Goal: Navigation & Orientation: Find specific page/section

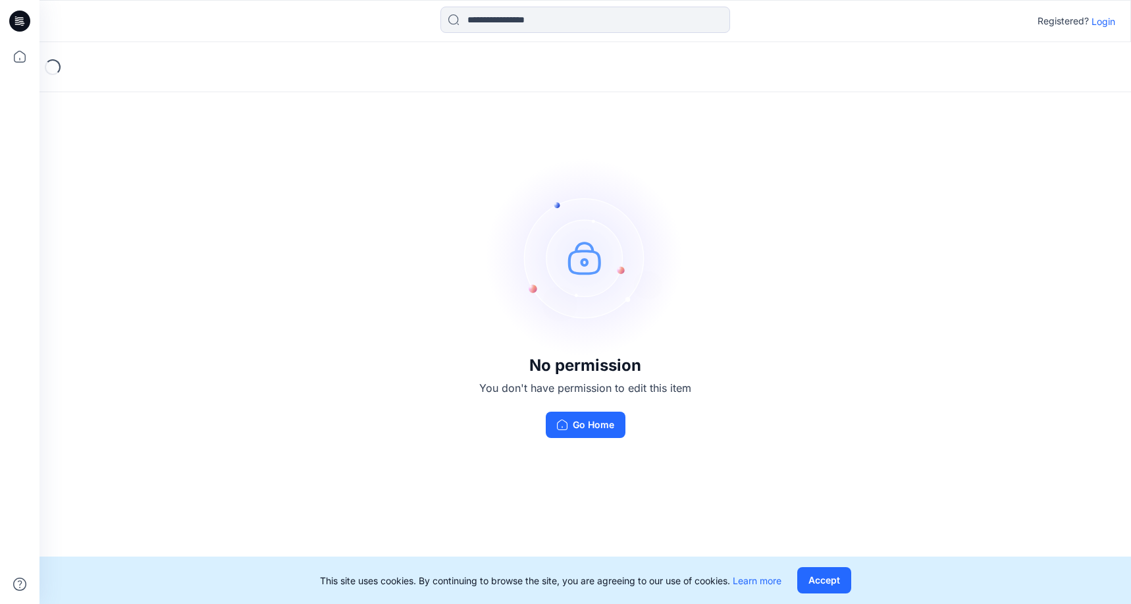
click at [1105, 22] on p "Login" at bounding box center [1104, 21] width 24 height 14
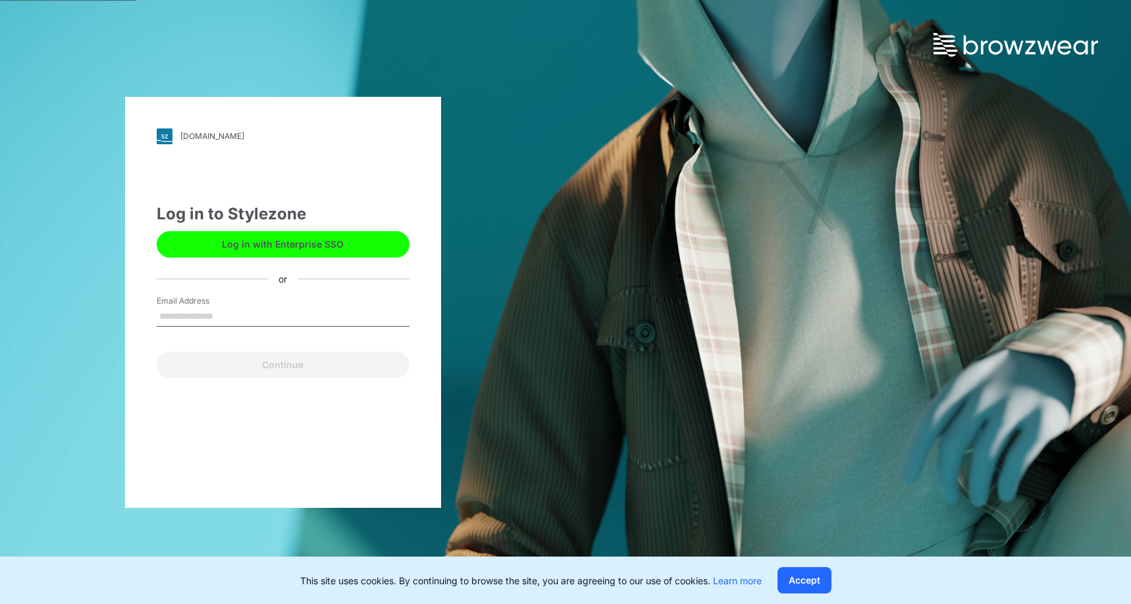
type input "**********"
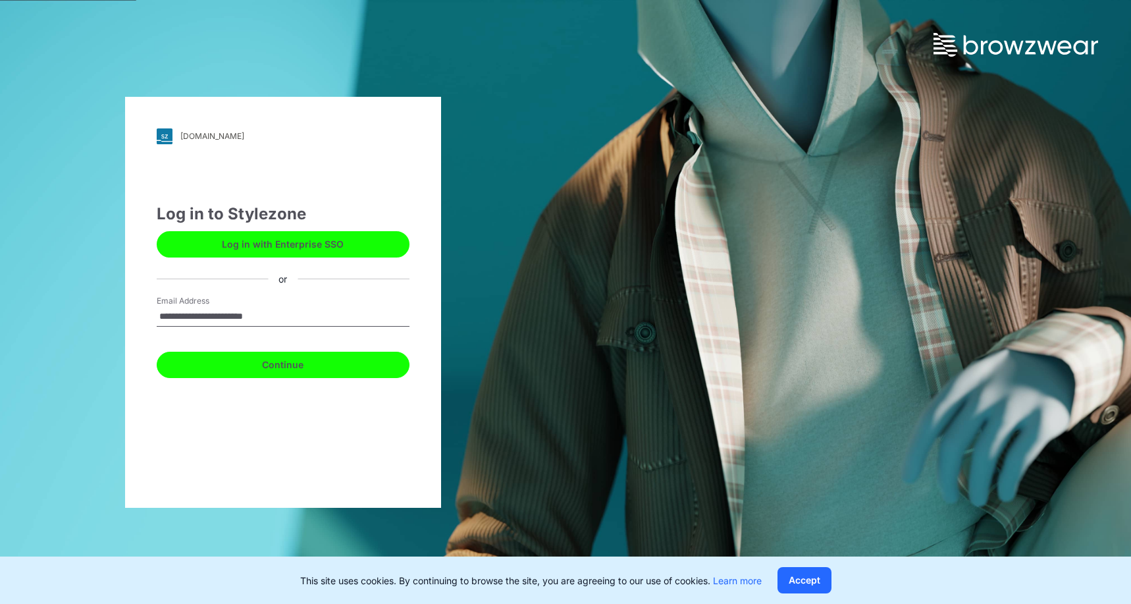
click at [289, 365] on button "Continue" at bounding box center [283, 365] width 253 height 26
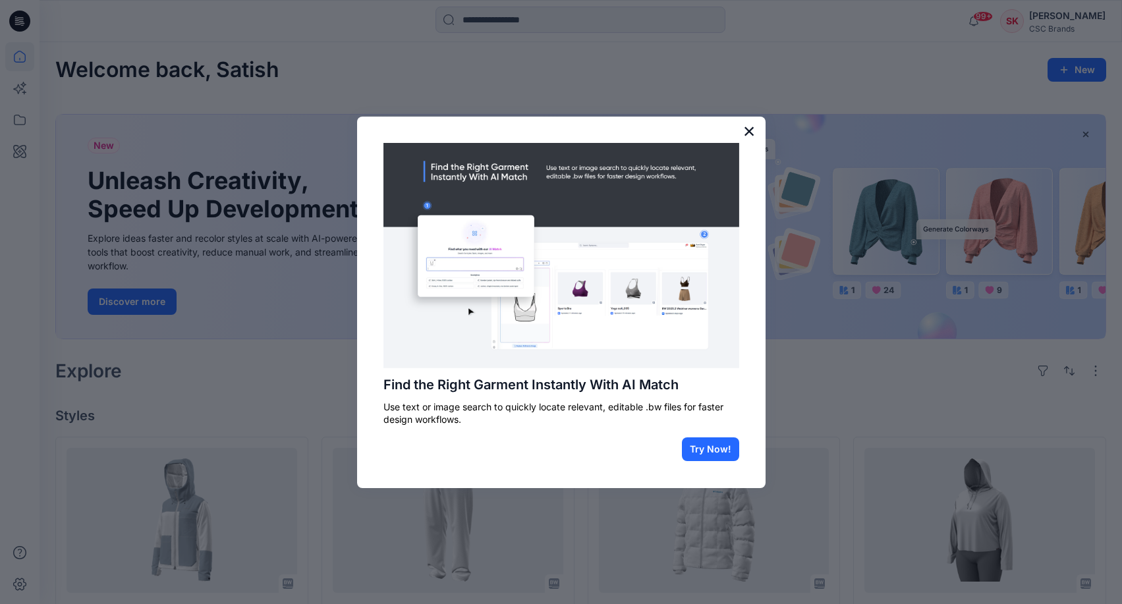
click at [748, 135] on button "×" at bounding box center [749, 131] width 13 height 21
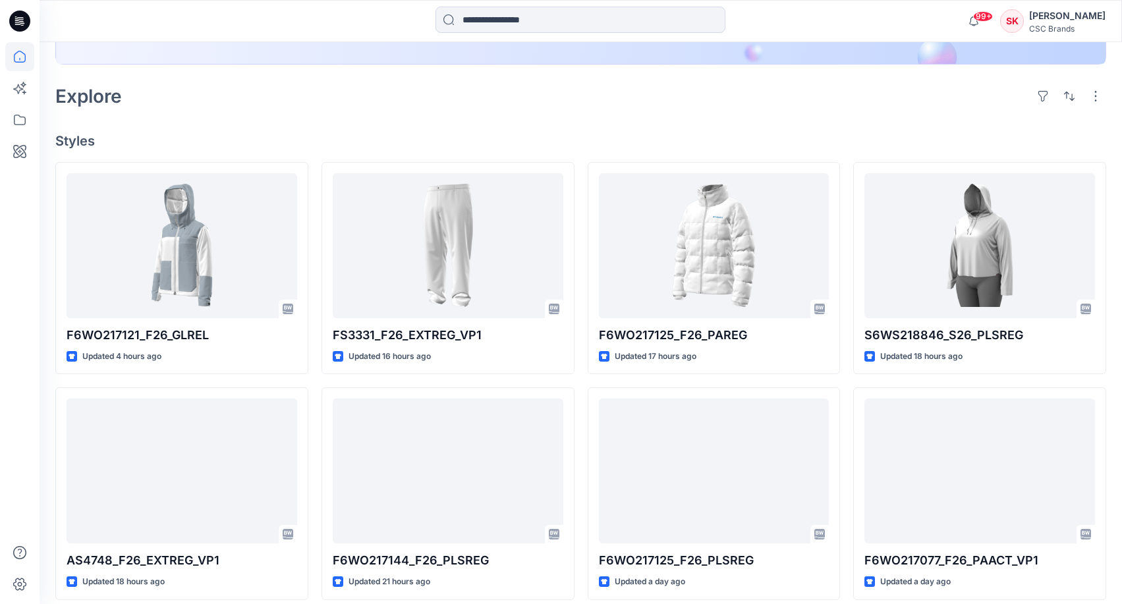
scroll to position [275, 0]
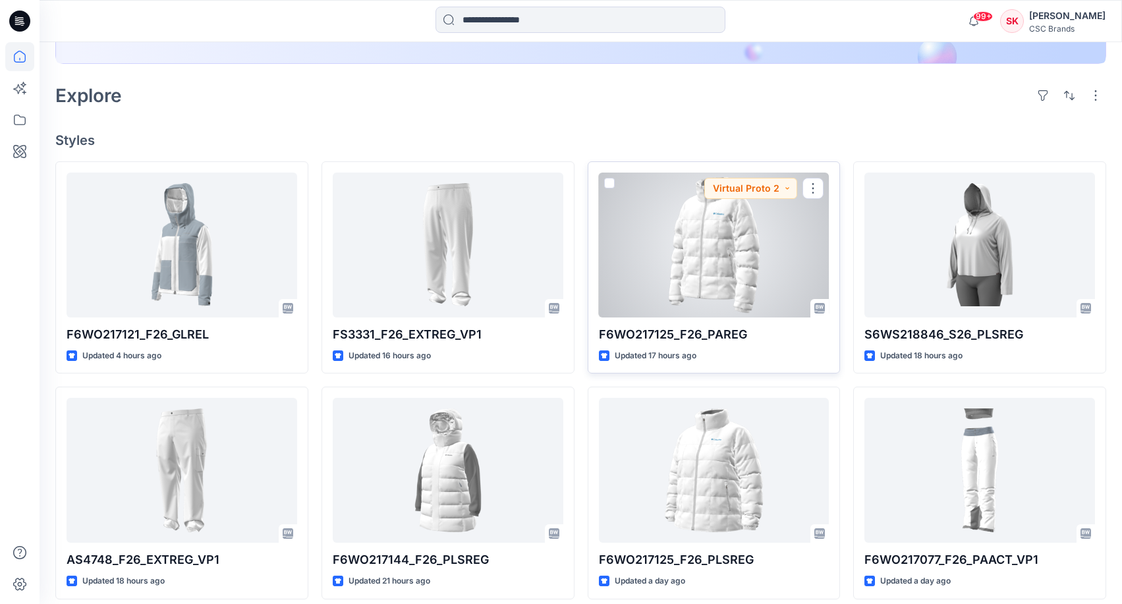
click at [709, 261] on div at bounding box center [714, 245] width 231 height 145
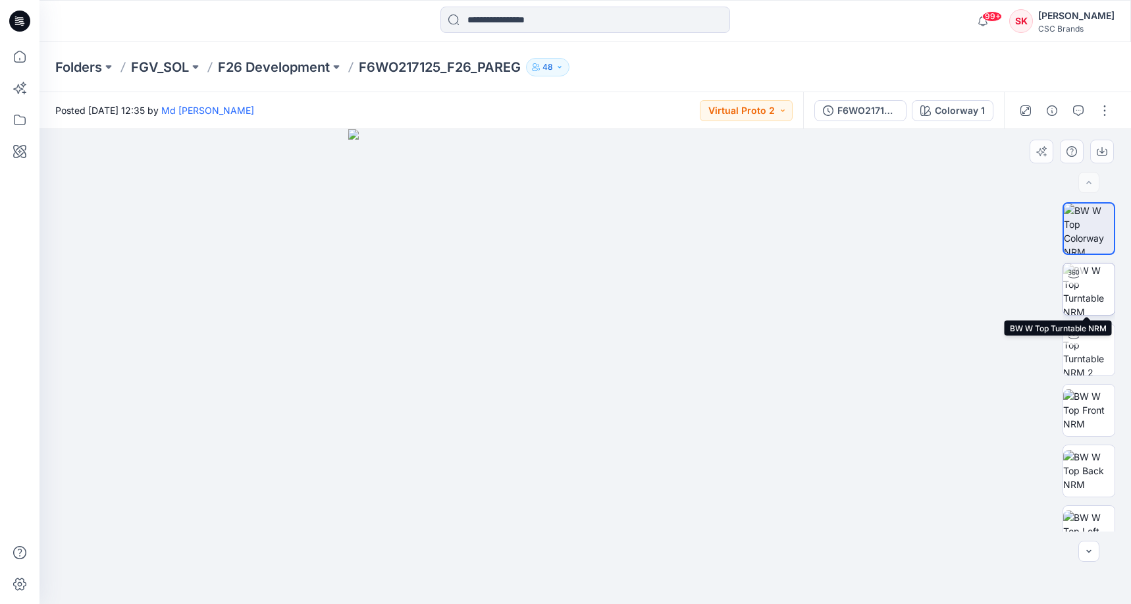
click at [1089, 288] on img at bounding box center [1089, 288] width 51 height 51
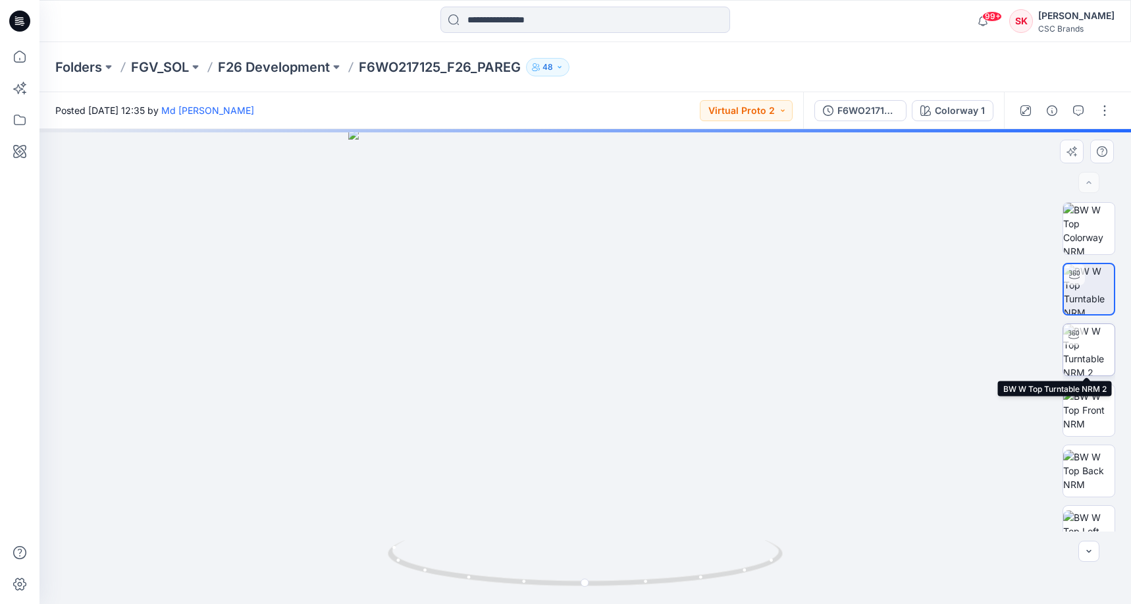
click at [1089, 354] on img at bounding box center [1089, 349] width 51 height 51
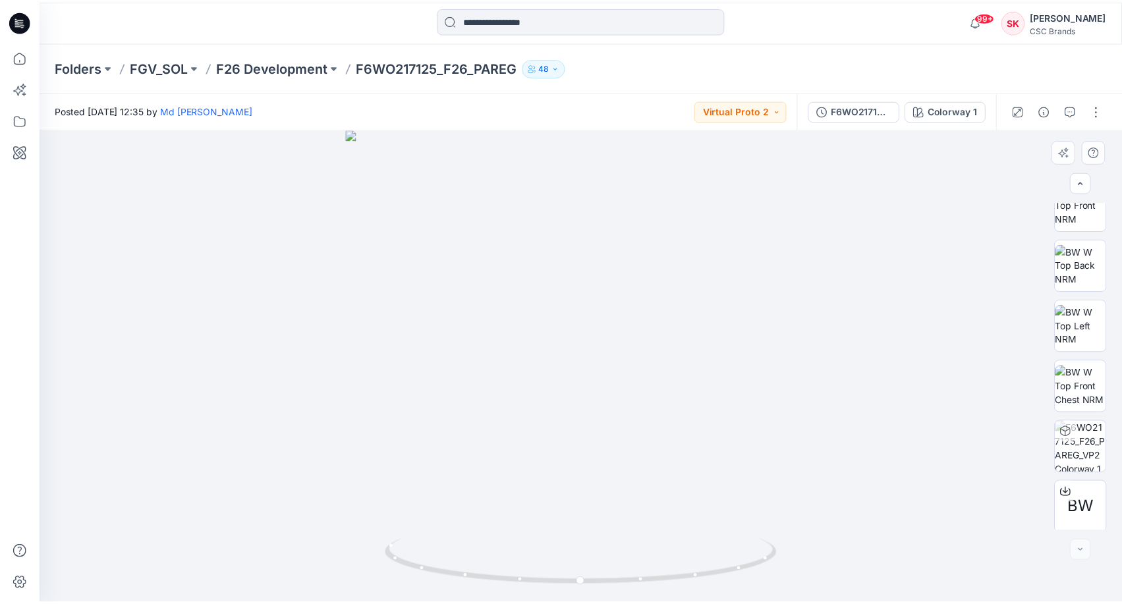
scroll to position [208, 0]
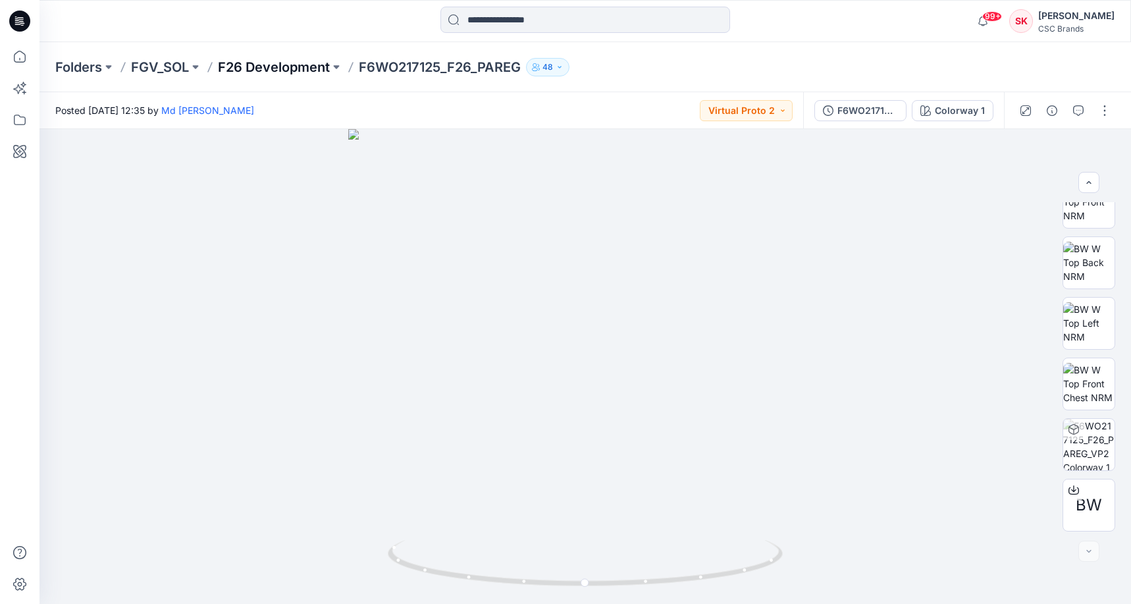
click at [247, 65] on p "F26 Development" at bounding box center [274, 67] width 112 height 18
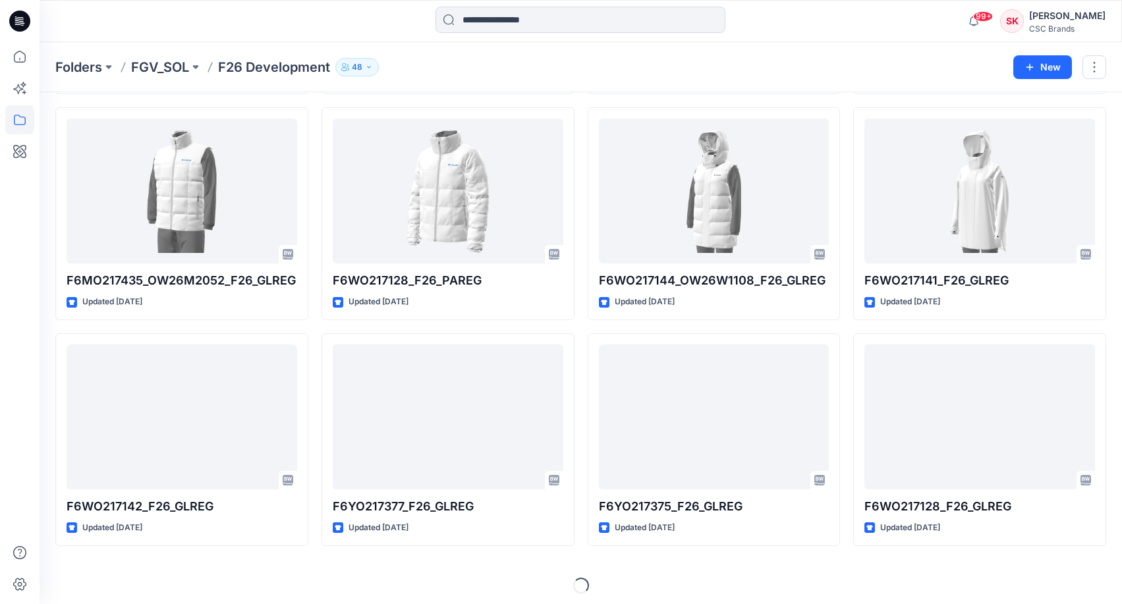
scroll to position [2299, 0]
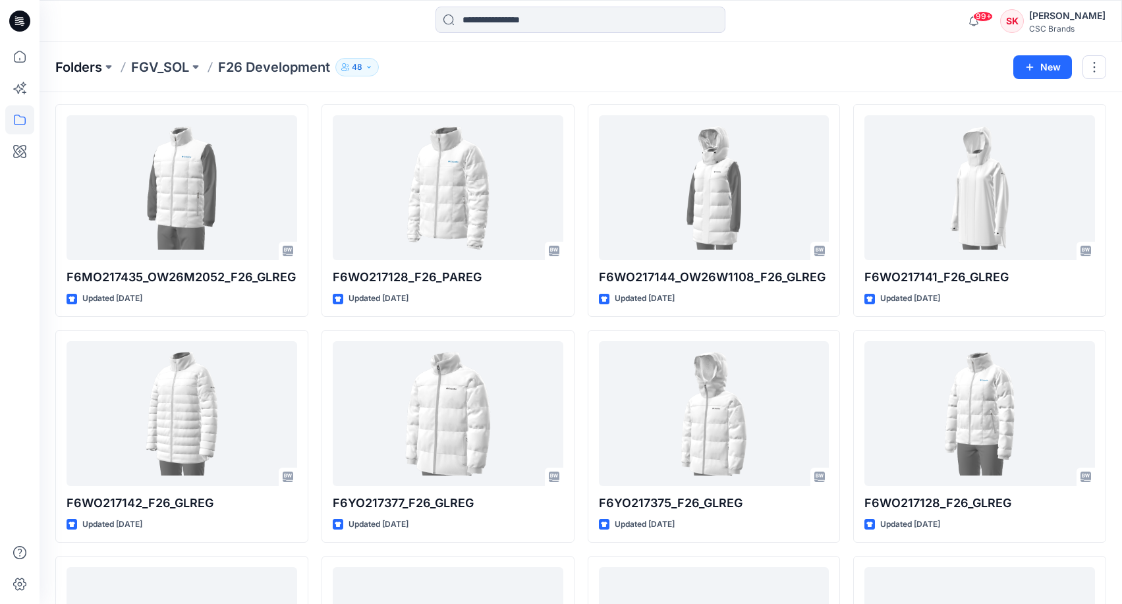
click at [83, 67] on p "Folders" at bounding box center [78, 67] width 47 height 18
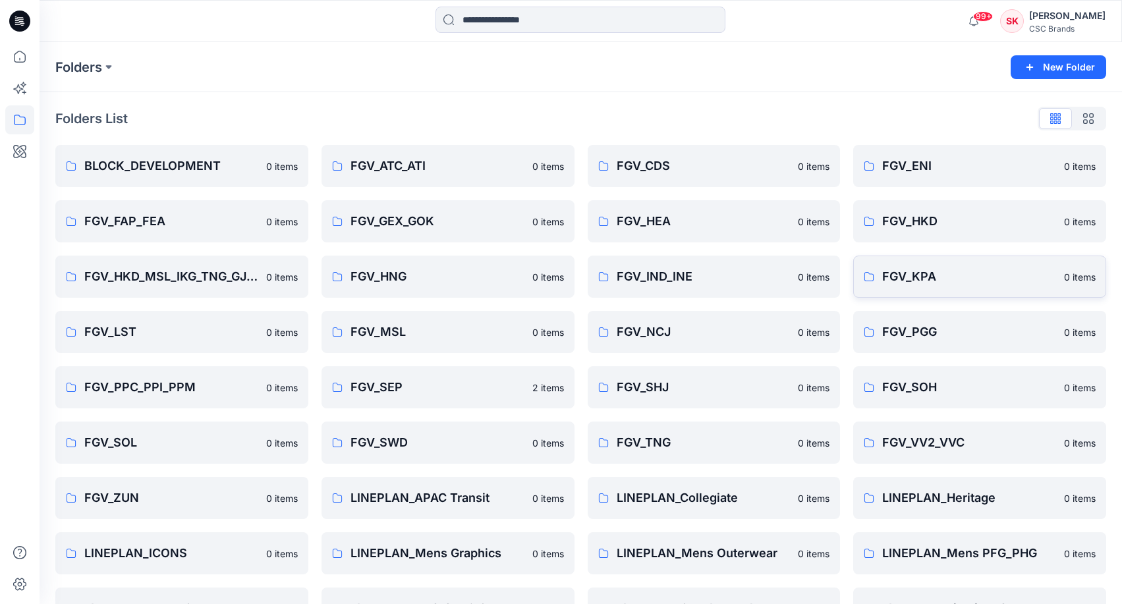
click at [904, 273] on p "FGV_KPA" at bounding box center [969, 276] width 174 height 18
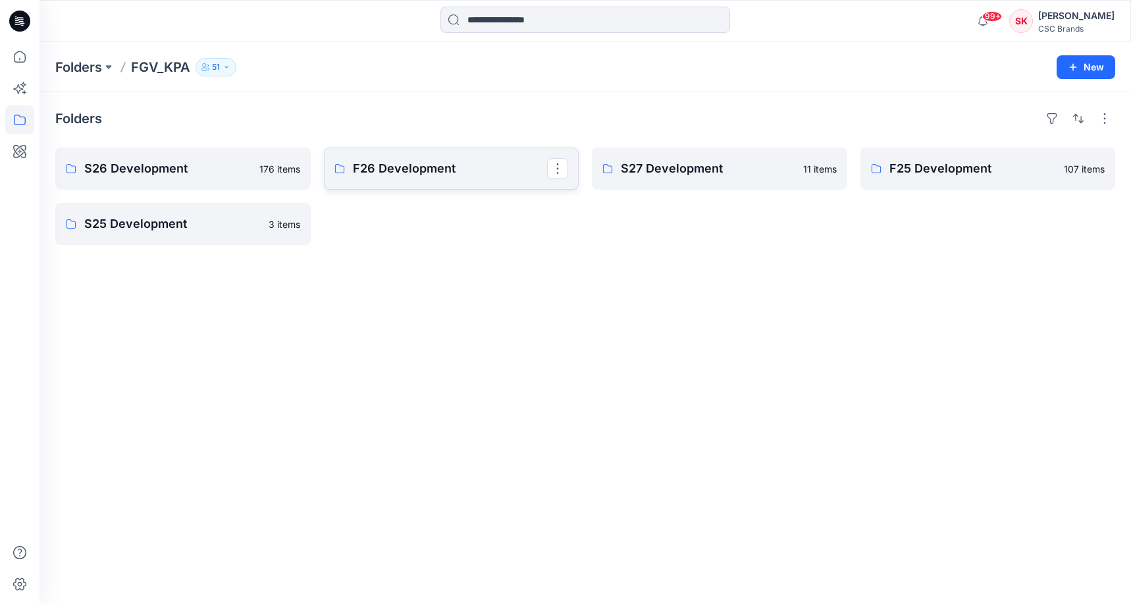
click at [448, 171] on p "F26 Development" at bounding box center [450, 168] width 195 height 18
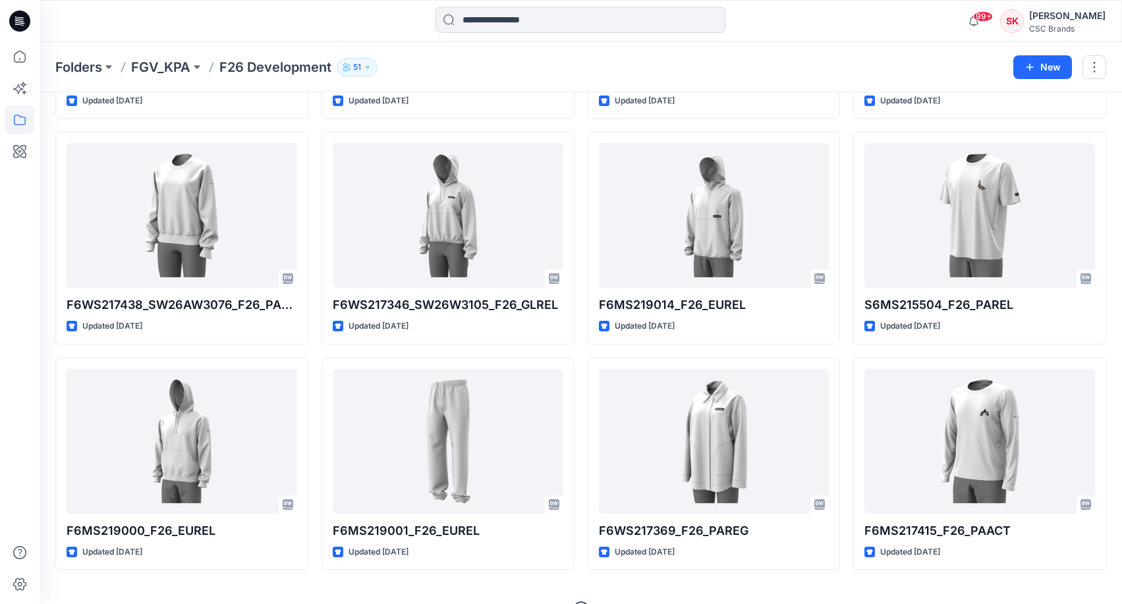
scroll to position [947, 0]
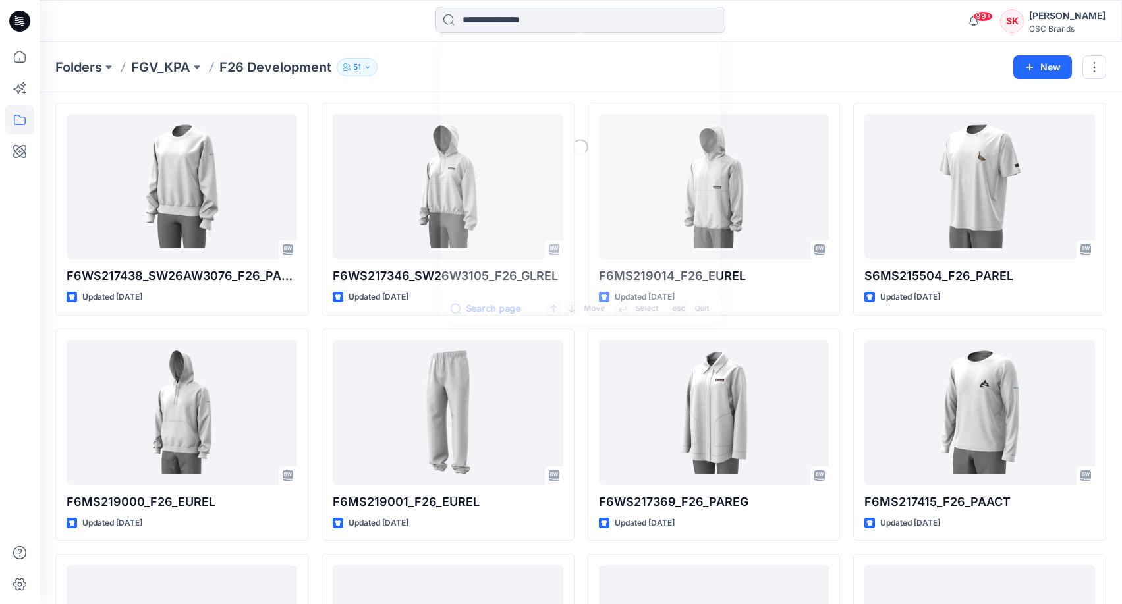
click at [512, 19] on input at bounding box center [580, 20] width 290 height 26
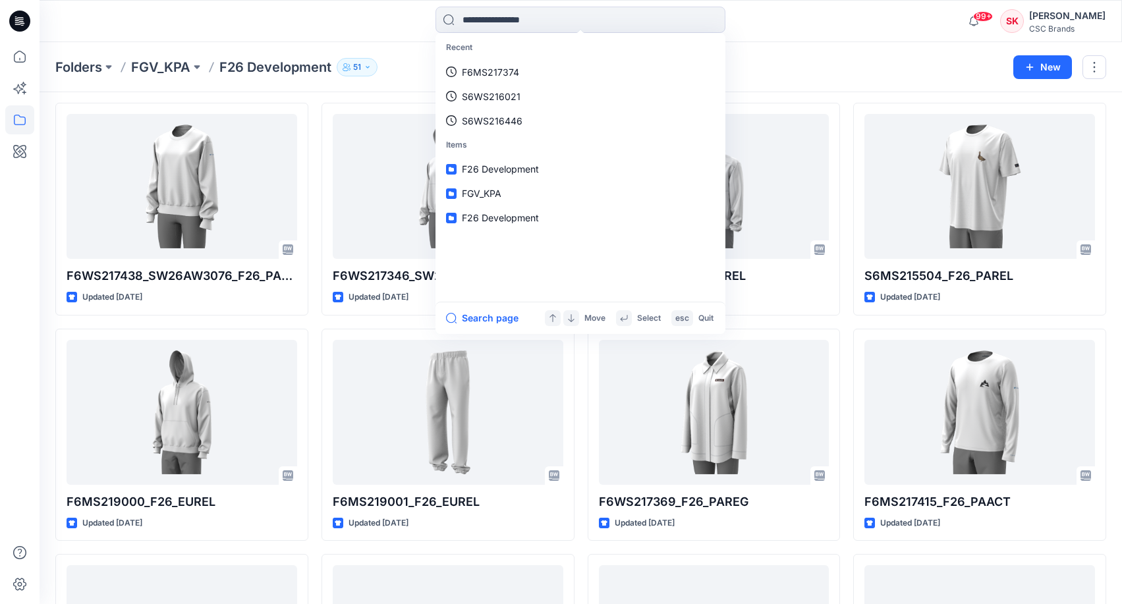
click at [851, 24] on div "Recent F6MS217374 S6WS216021 S6WS216446 Items F26 Development FGV_KPA F26 Devel…" at bounding box center [580, 21] width 1081 height 29
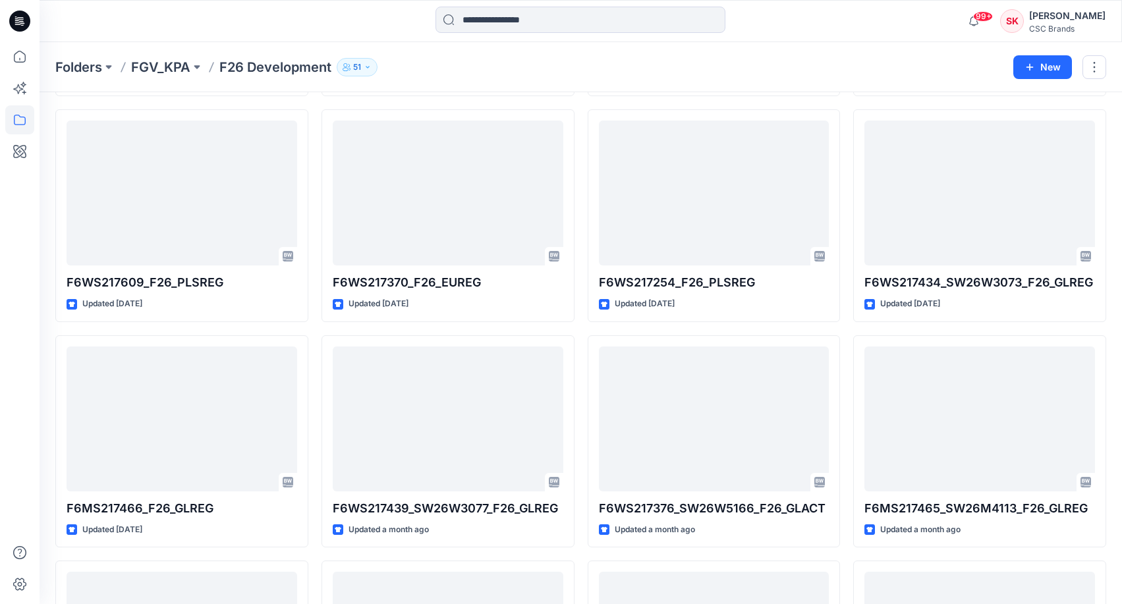
scroll to position [1624, 0]
